Goal: Navigation & Orientation: Find specific page/section

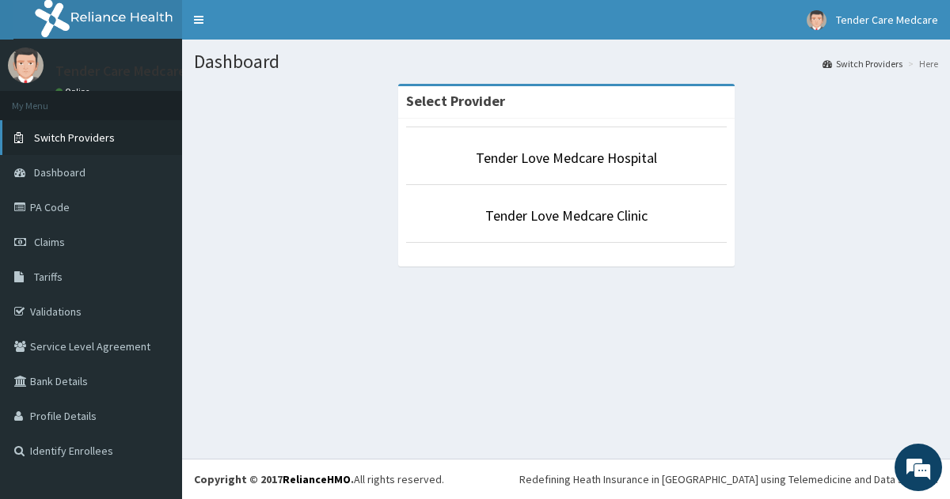
click at [73, 135] on span "Switch Providers" at bounding box center [74, 138] width 81 height 14
click at [84, 413] on link "Profile Details" at bounding box center [91, 416] width 182 height 35
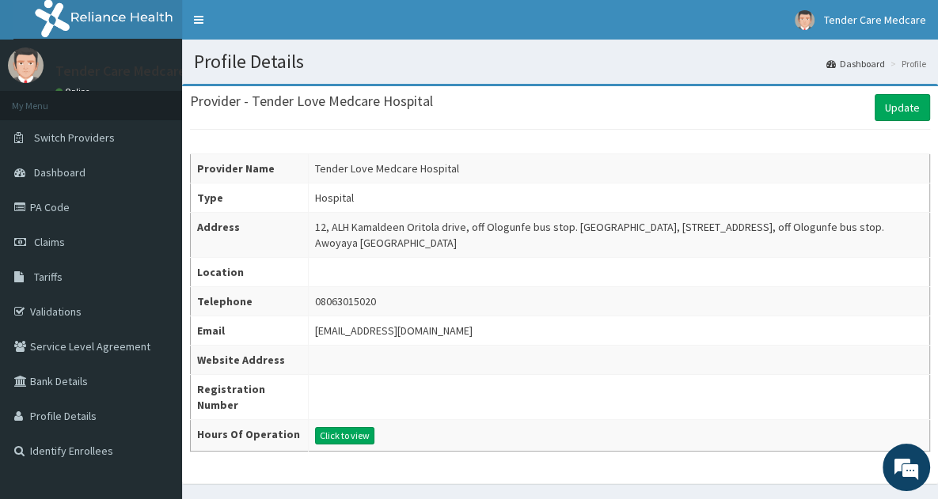
click at [906, 63] on li "Profile" at bounding box center [907, 63] width 40 height 13
click at [78, 416] on link "Profile Details" at bounding box center [91, 416] width 182 height 35
click at [65, 172] on span "Dashboard" at bounding box center [59, 172] width 51 height 14
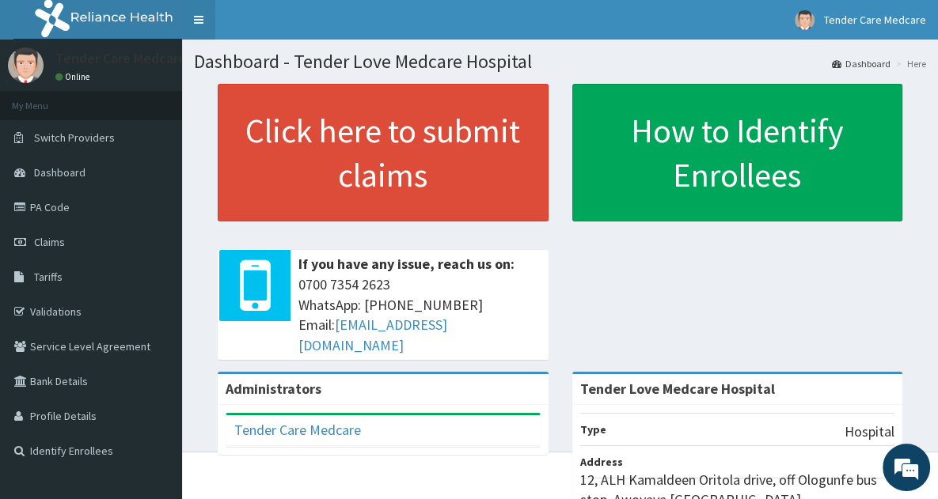
click at [199, 22] on link "Toggle navigation" at bounding box center [198, 20] width 33 height 40
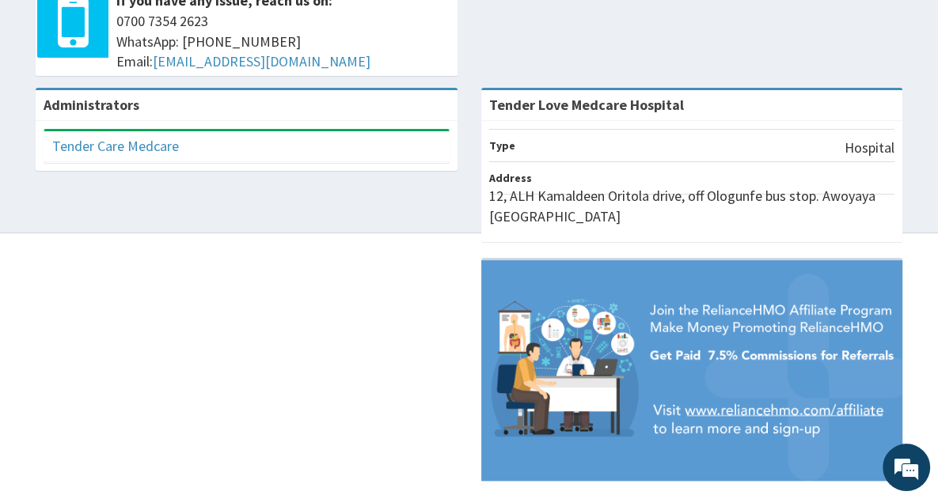
scroll to position [243, 0]
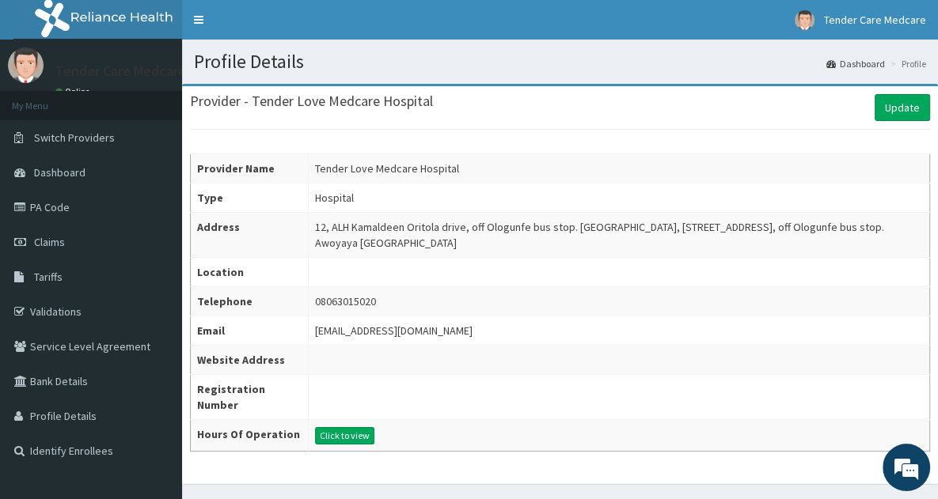
click at [918, 59] on li "Profile" at bounding box center [907, 63] width 40 height 13
click at [864, 64] on link "Dashboard" at bounding box center [855, 63] width 59 height 13
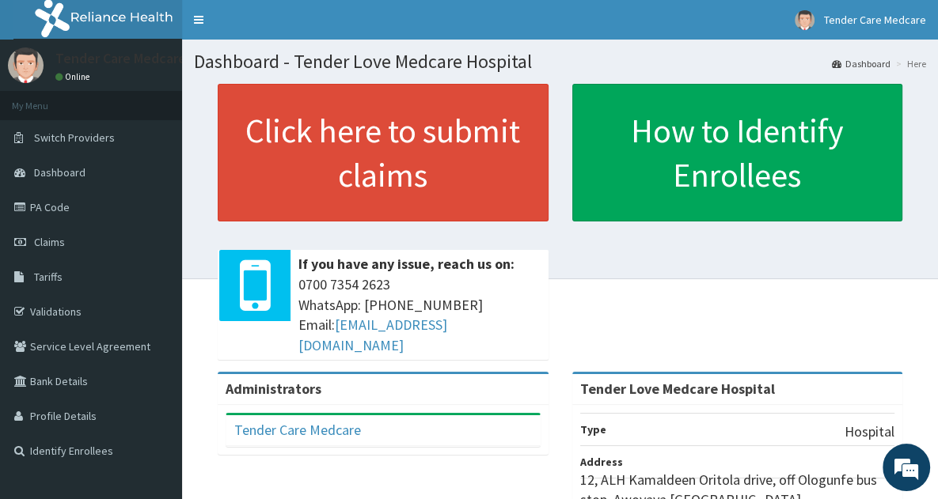
click at [32, 68] on img at bounding box center [26, 65] width 36 height 36
click at [79, 136] on span "Switch Providers" at bounding box center [74, 138] width 81 height 14
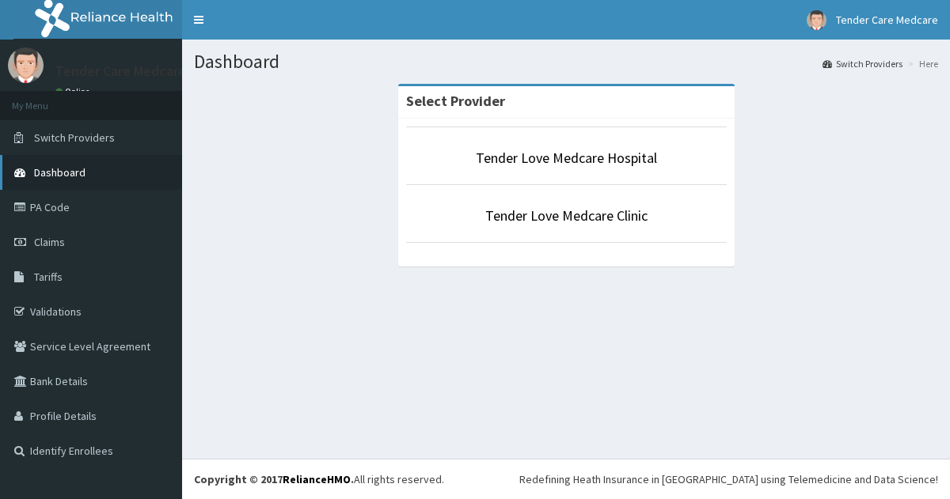
click at [72, 175] on span "Dashboard" at bounding box center [59, 172] width 51 height 14
